Goal: Task Accomplishment & Management: Manage account settings

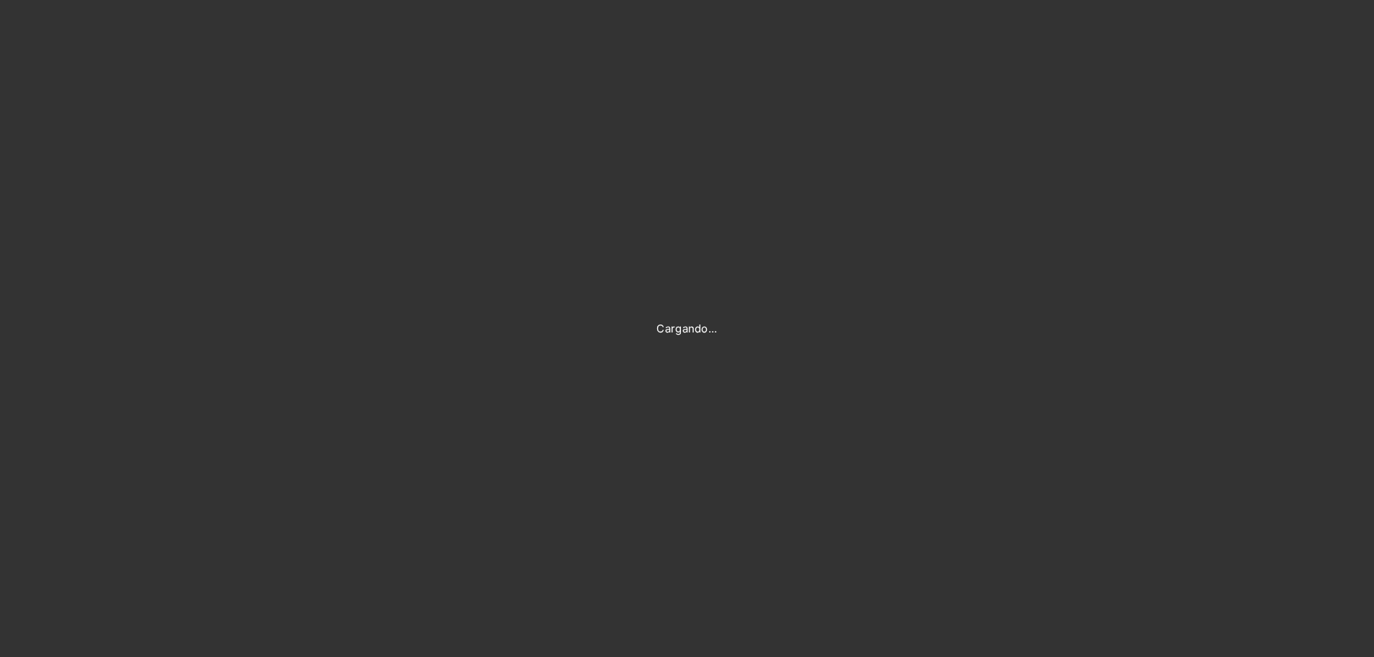
type input "[PERSON_NAME][EMAIL_ADDRESS][PERSON_NAME][DOMAIN_NAME]"
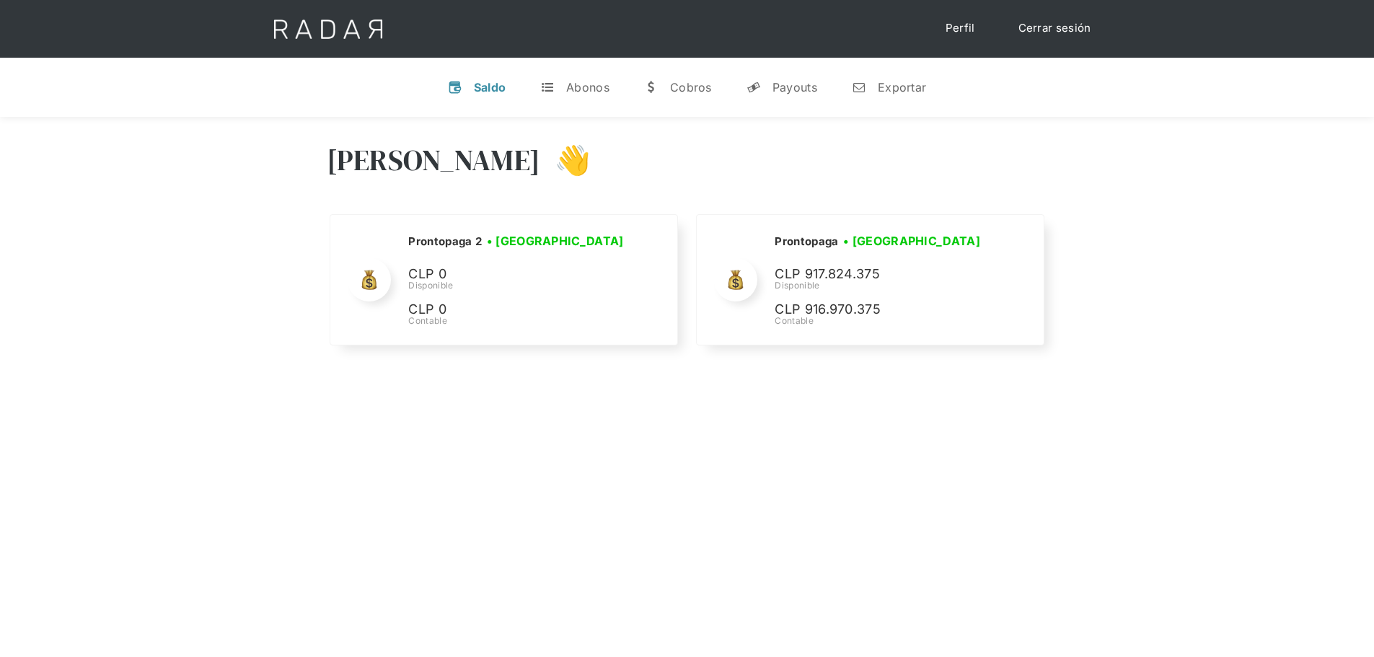
click at [641, 430] on div "Hola José 👋 Cargando tus cuentas... Nombre de la empresa • Conectada • Desconec…" at bounding box center [687, 445] width 1374 height 657
